Goal: Task Accomplishment & Management: Manage account settings

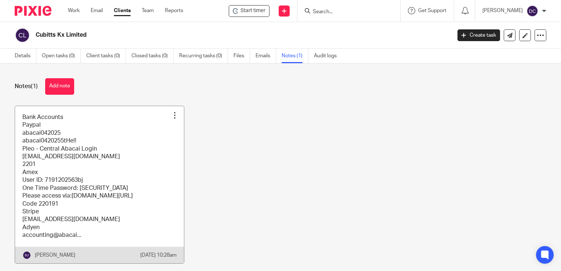
click at [115, 180] on link at bounding box center [99, 184] width 169 height 157
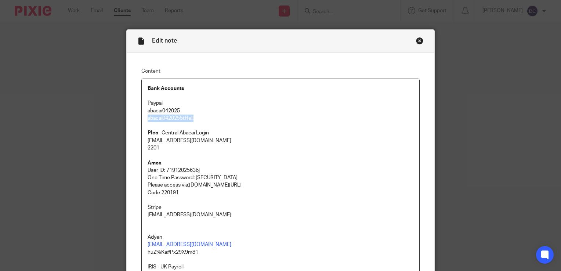
drag, startPoint x: 195, startPoint y: 116, endPoint x: 141, endPoint y: 118, distance: 53.7
click at [142, 118] on div "Bank Accounts Paypal abacai042025 abacai0420255tHe!! Pleo - Central Abacai Logi…" at bounding box center [281, 235] width 278 height 313
copy p "abacai0420255tHe!!"
